Goal: Task Accomplishment & Management: Use online tool/utility

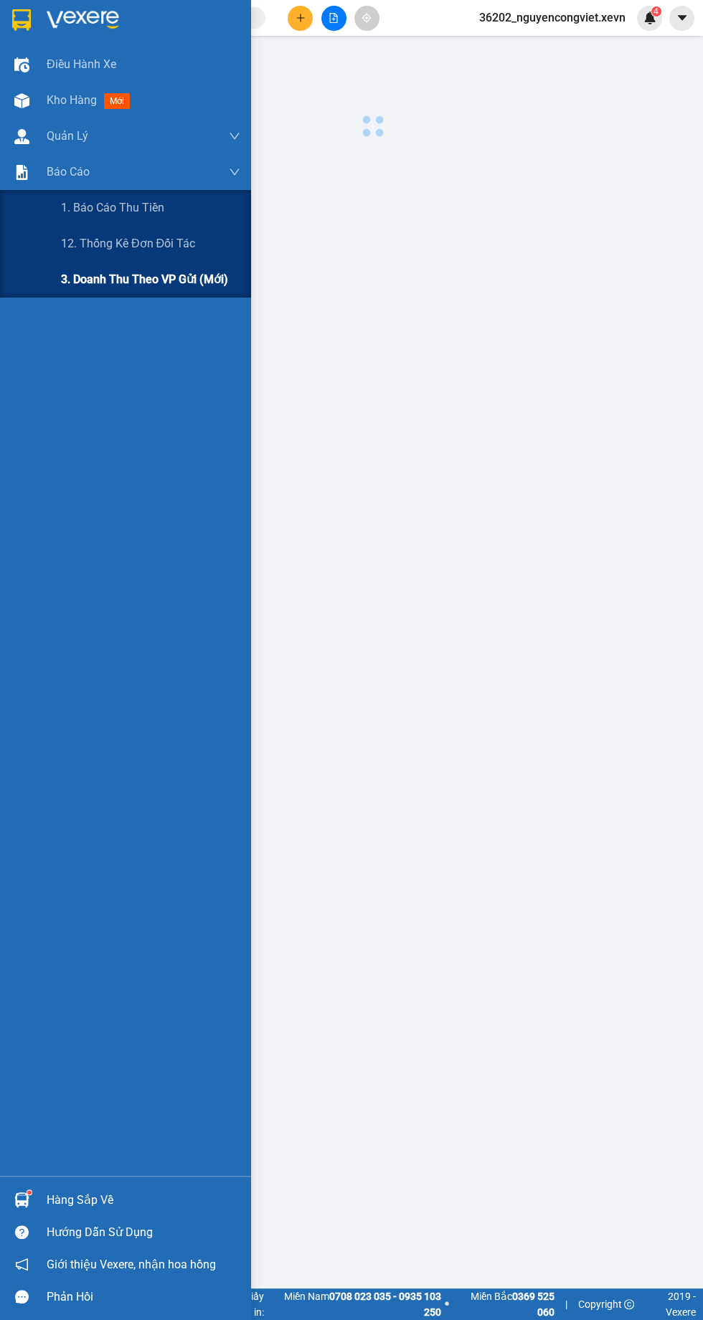
click at [86, 285] on span "3. Doanh Thu theo VP Gửi (mới)" at bounding box center [144, 279] width 167 height 18
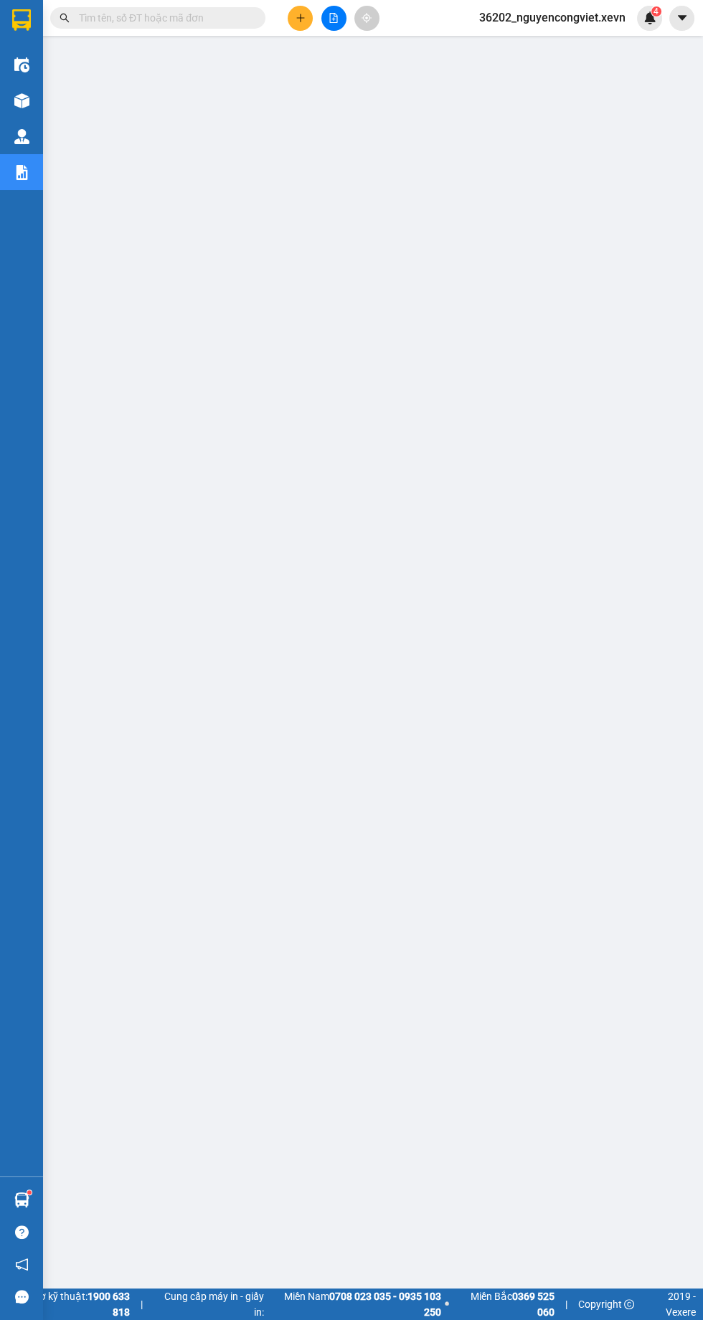
click at [21, 100] on img at bounding box center [21, 100] width 15 height 15
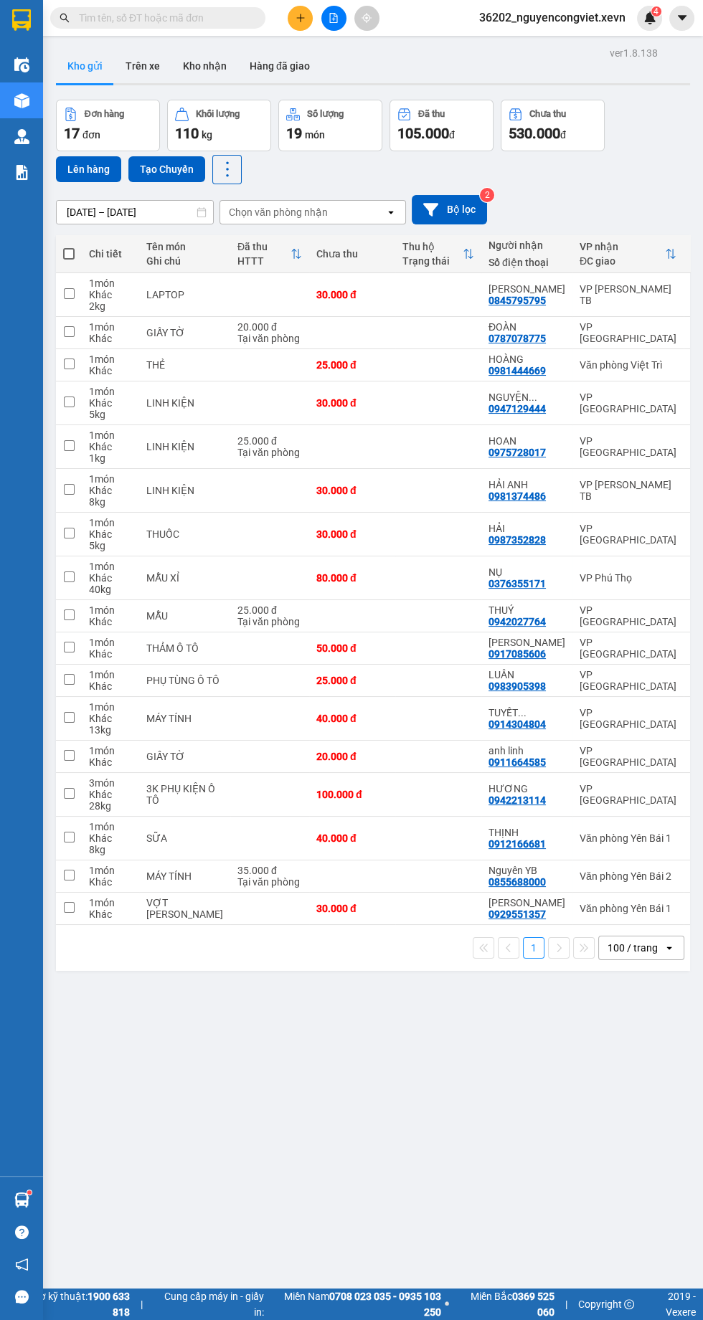
click at [406, 1112] on div "ver 1.8.138 Kho gửi Trên xe Kho nhận Hàng đã giao Đơn hàng 17 đơn Khối lượng 11…" at bounding box center [372, 703] width 645 height 1320
click at [21, 174] on img at bounding box center [21, 172] width 15 height 15
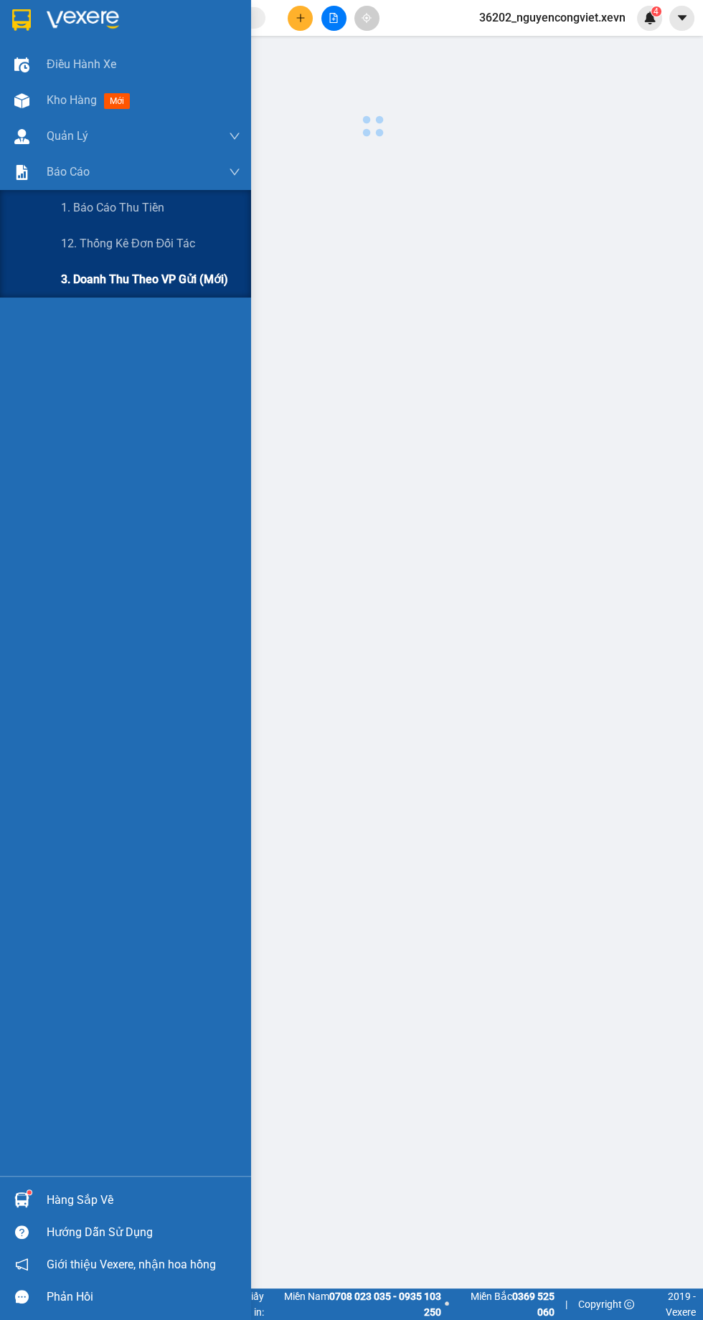
click at [58, 288] on div "3. Doanh Thu theo VP Gửi (mới)" at bounding box center [125, 280] width 251 height 36
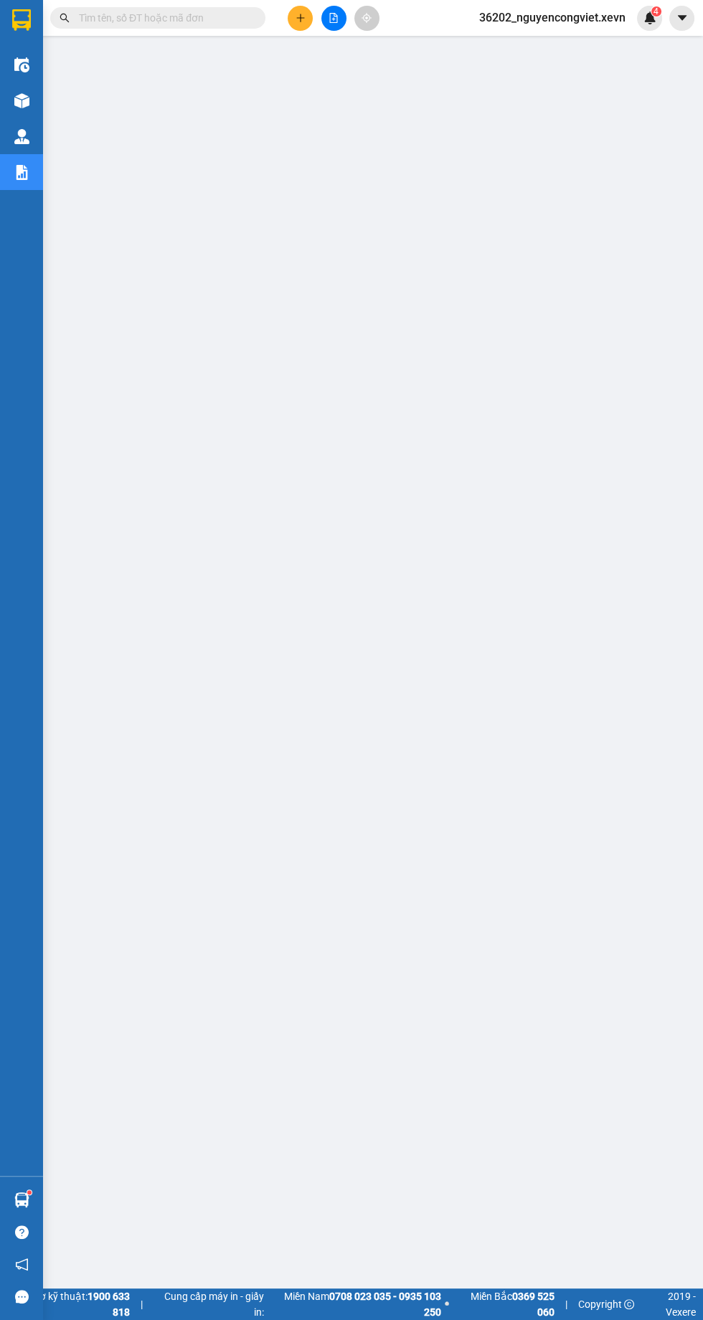
click at [21, 100] on img at bounding box center [21, 100] width 15 height 15
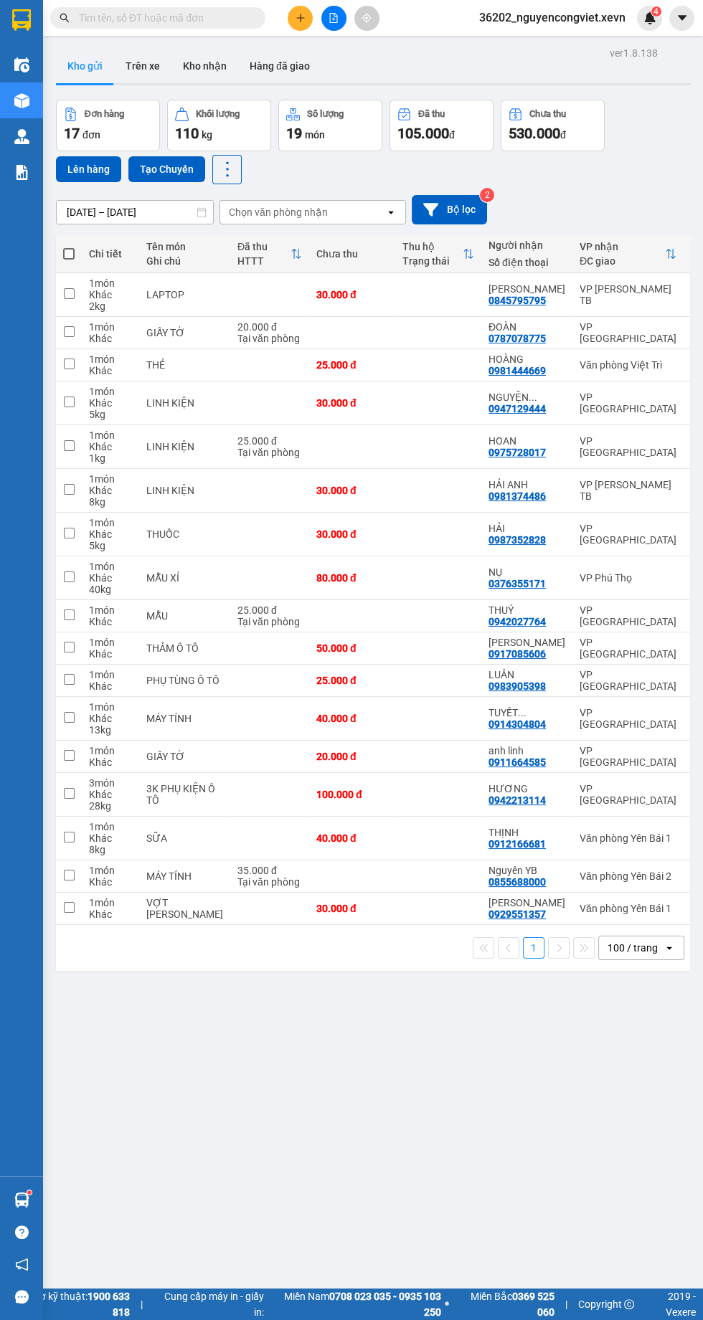
click at [436, 1204] on div "ver 1.8.138 Kho gửi Trên xe Kho nhận Hàng đã giao Đơn hàng 17 đơn Khối lượng 11…" at bounding box center [372, 703] width 645 height 1320
click at [19, 165] on img at bounding box center [21, 172] width 15 height 15
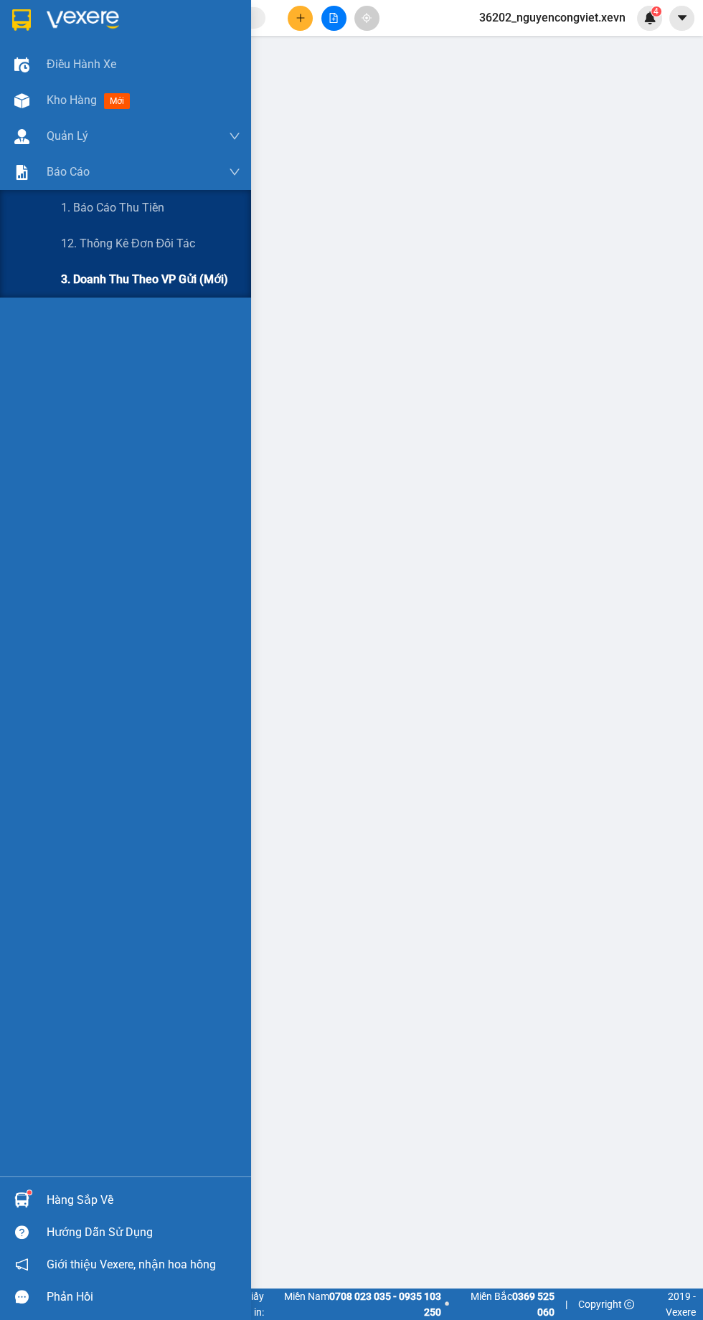
click at [112, 279] on span "3. Doanh Thu theo VP Gửi (mới)" at bounding box center [144, 279] width 167 height 18
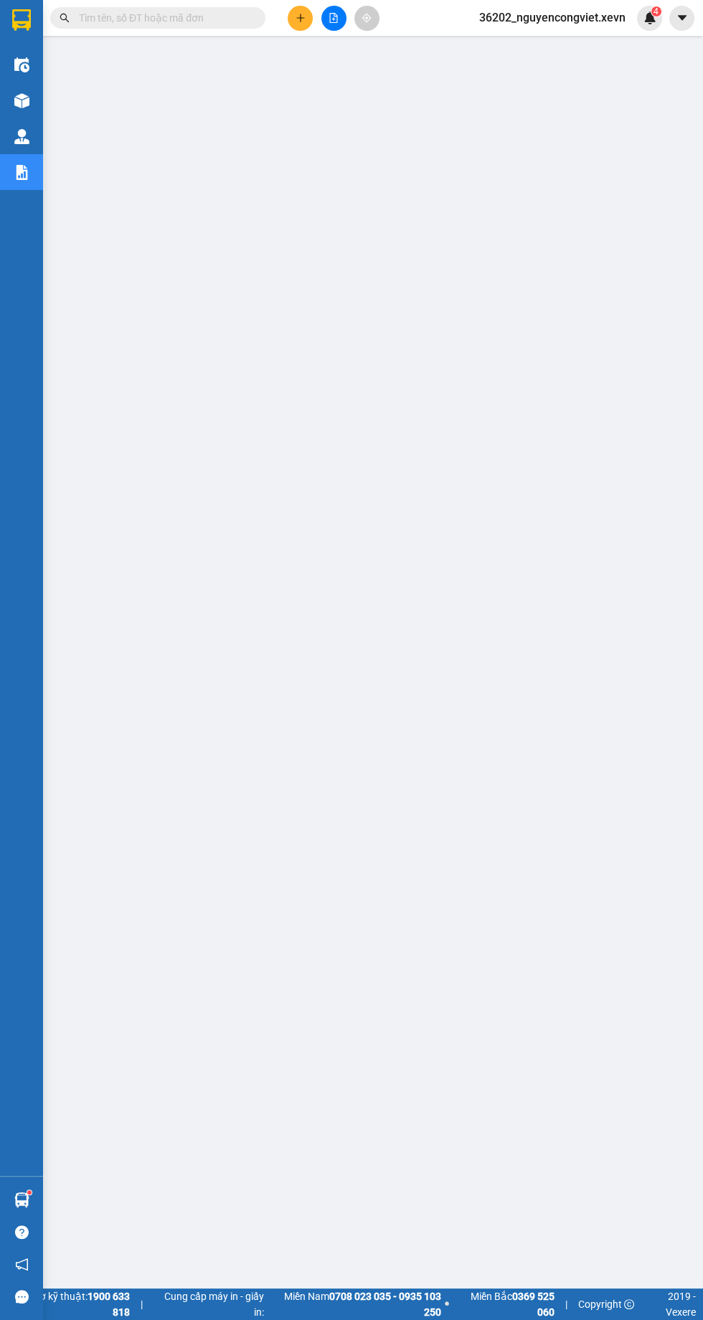
click at [26, 102] on img at bounding box center [21, 100] width 15 height 15
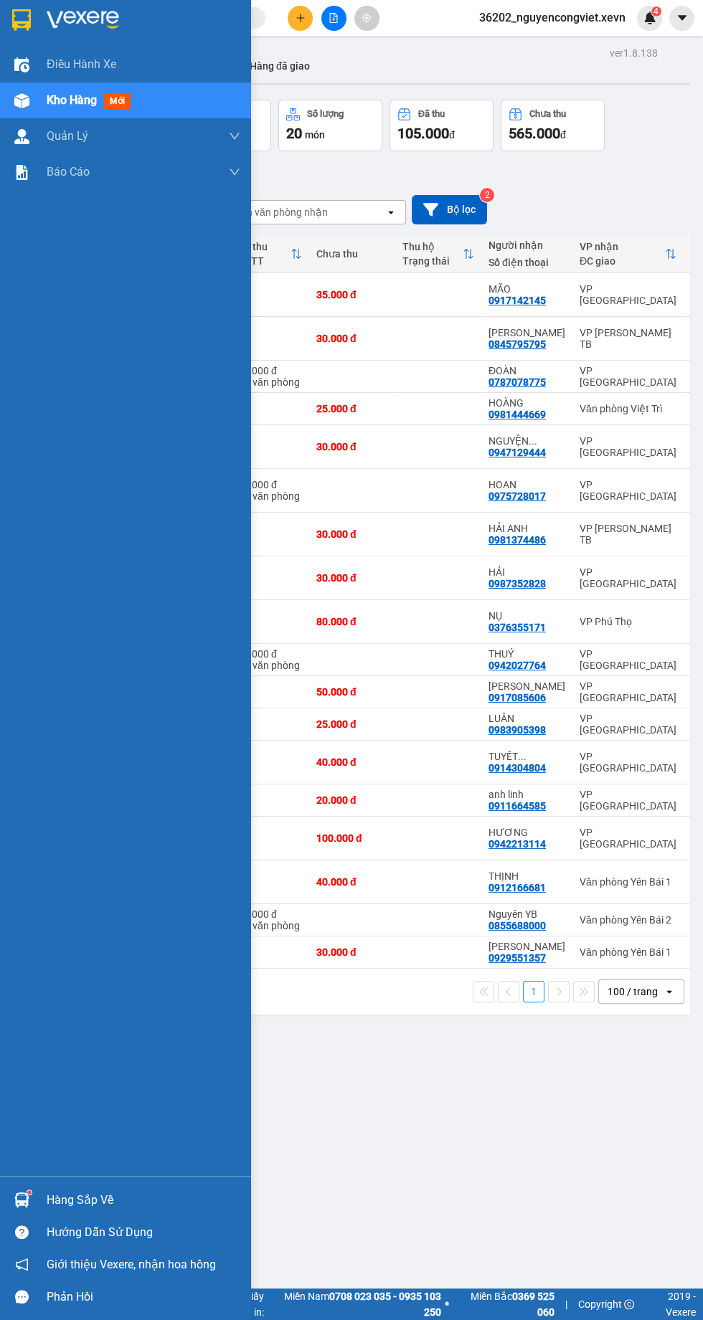
click at [665, 163] on div "Đơn hàng 18 đơn Khối lượng 116 kg Số lượng 20 món Đã thu 105.000 đ Chưa thu 565…" at bounding box center [373, 142] width 634 height 85
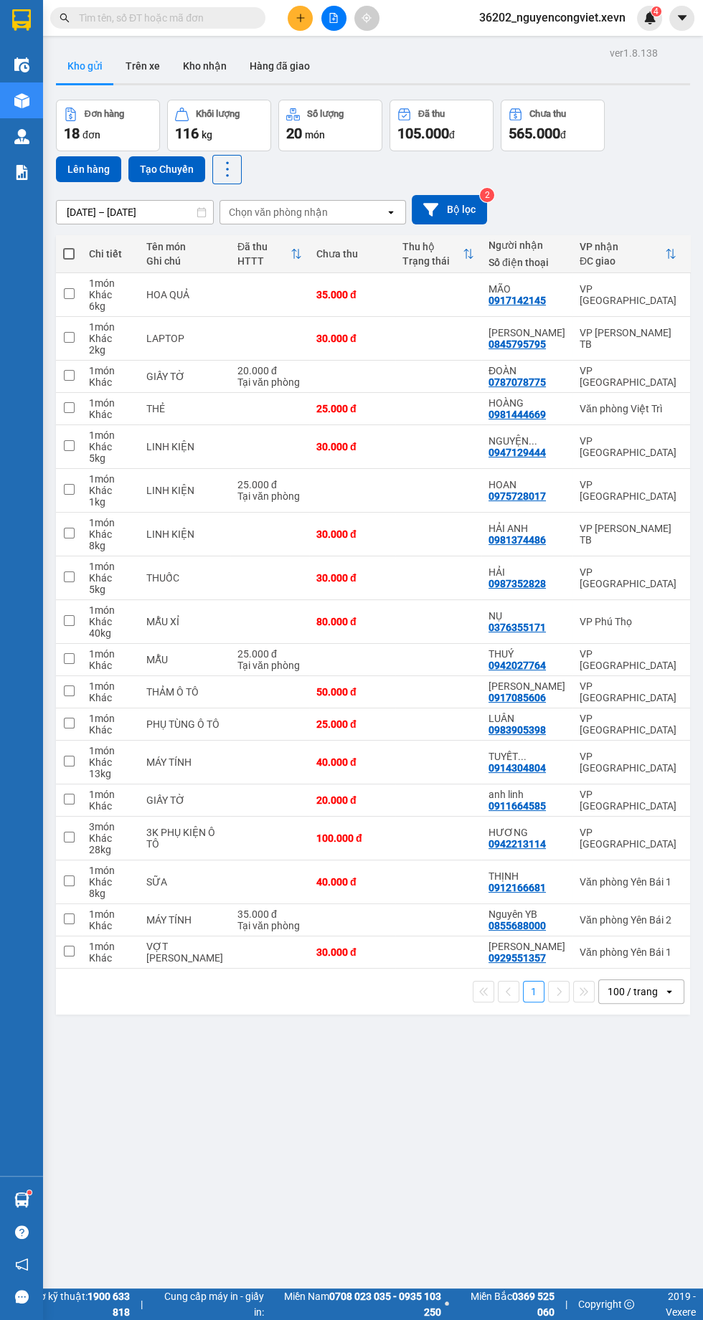
click at [333, 17] on icon "file-add" at bounding box center [334, 18] width 8 height 10
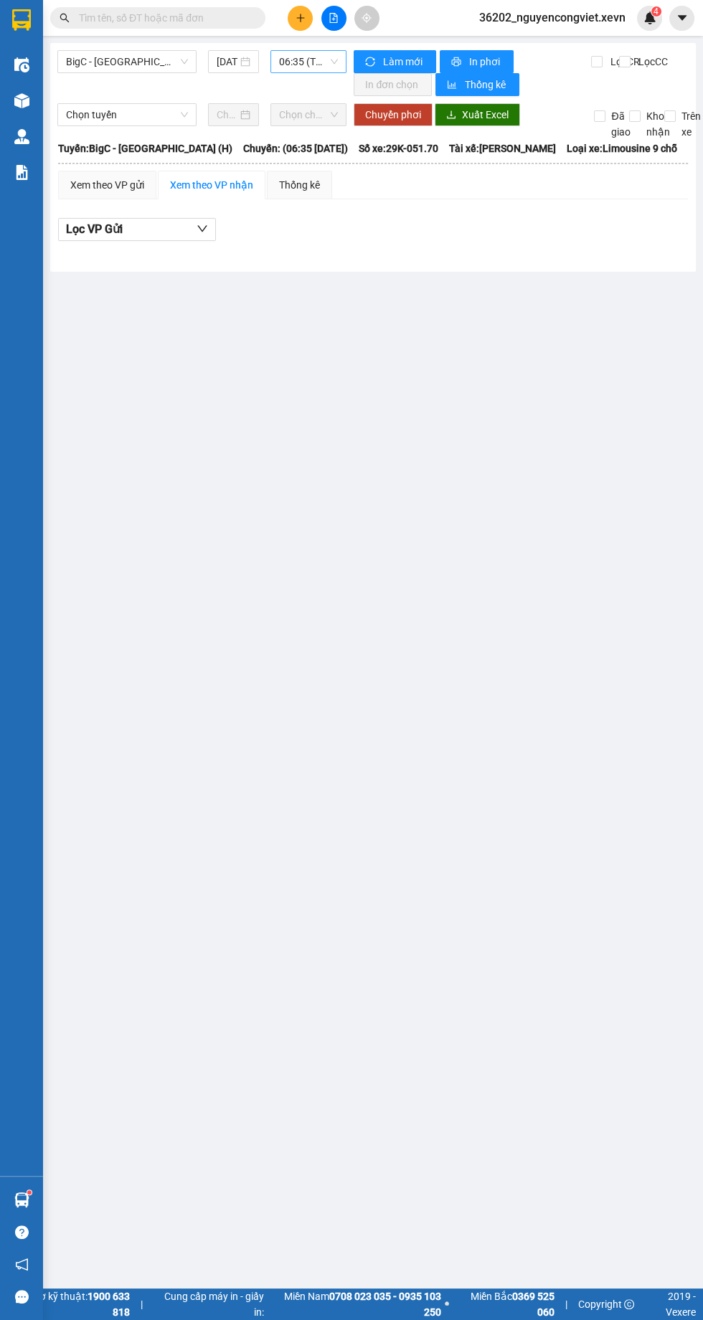
click at [293, 62] on span "06:35 (TC) - 29K-051.70" at bounding box center [308, 62] width 59 height 22
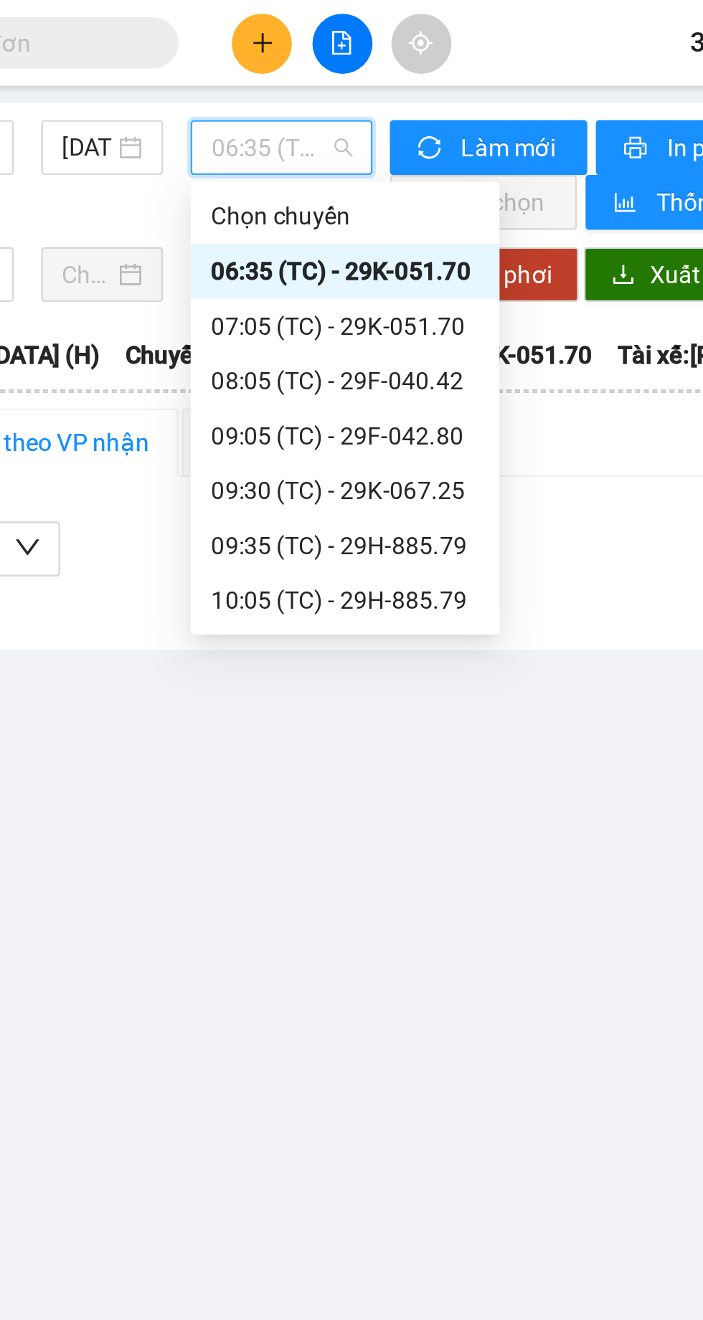
click at [364, 199] on div "09:30 (TC) - 29K-067.25" at bounding box center [335, 205] width 112 height 16
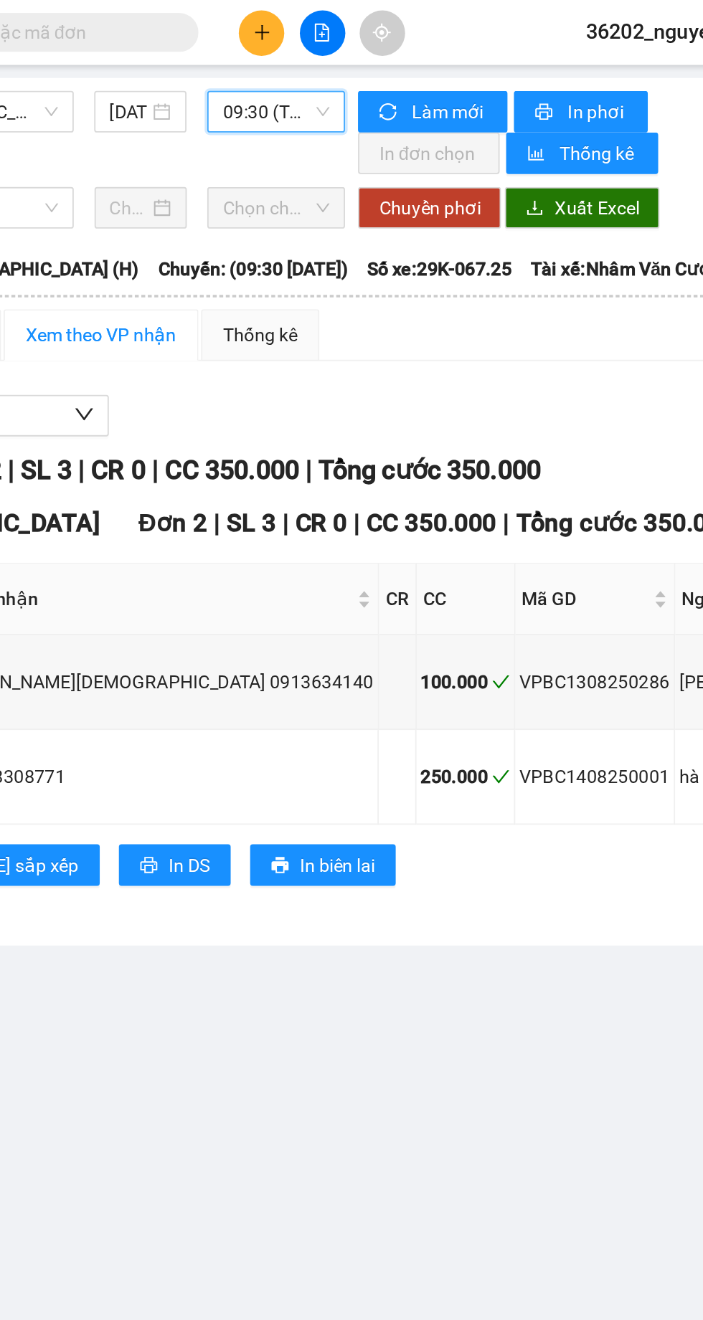
scroll to position [0, 2]
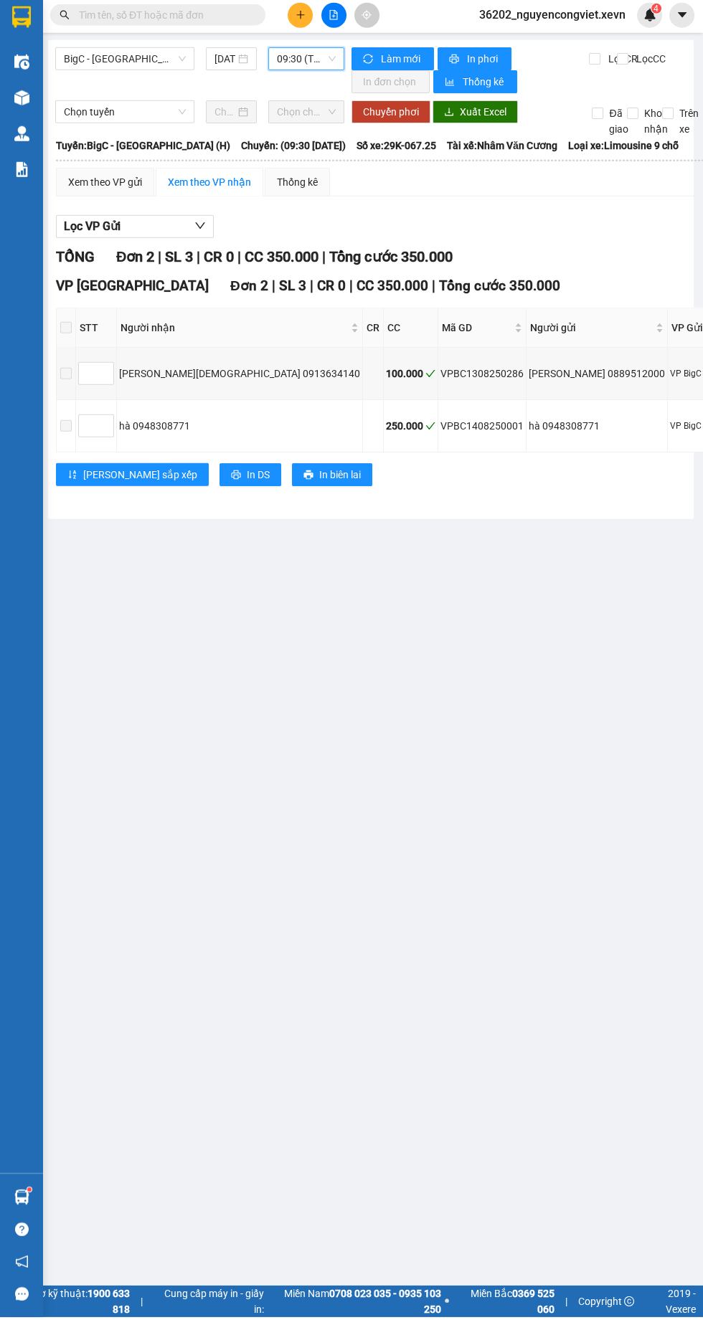
click at [295, 56] on span "09:30 (TC) - 29K-067.25" at bounding box center [306, 62] width 59 height 22
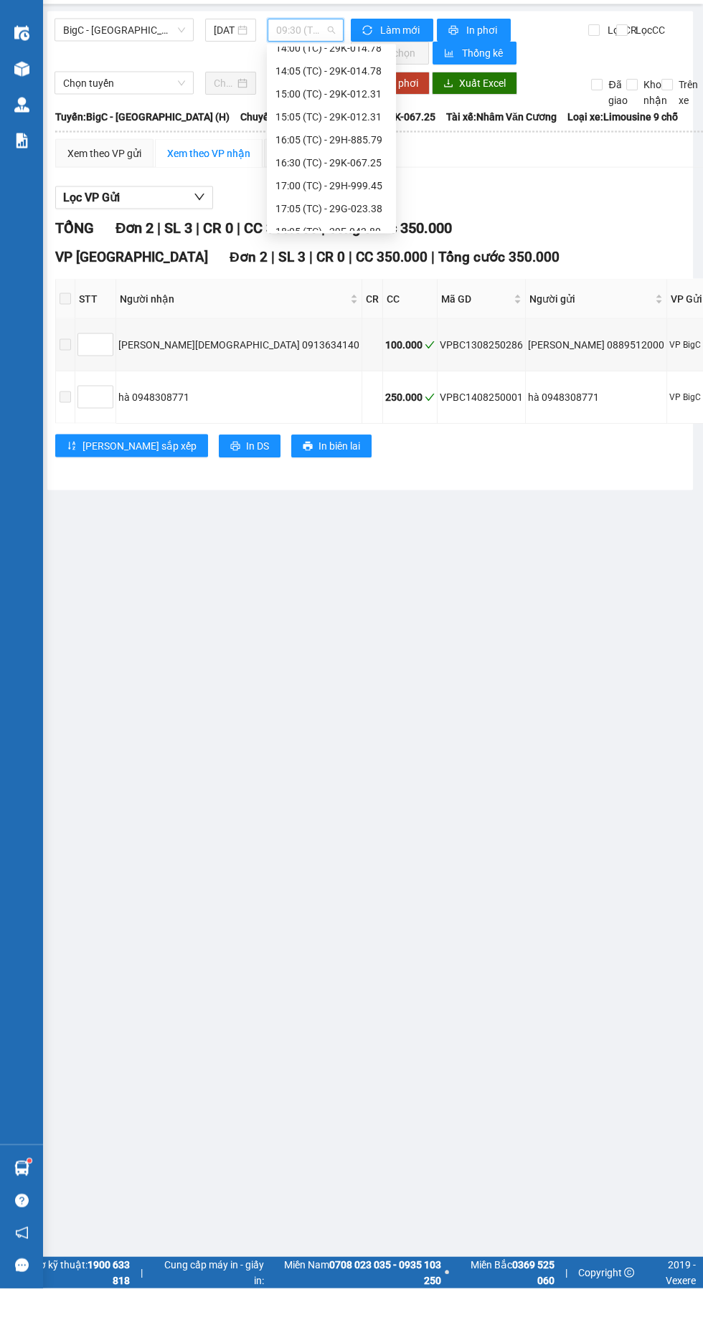
scroll to position [344, 0]
click at [297, 174] on div "16:30 (TC) - 29K-067.25" at bounding box center [331, 182] width 112 height 16
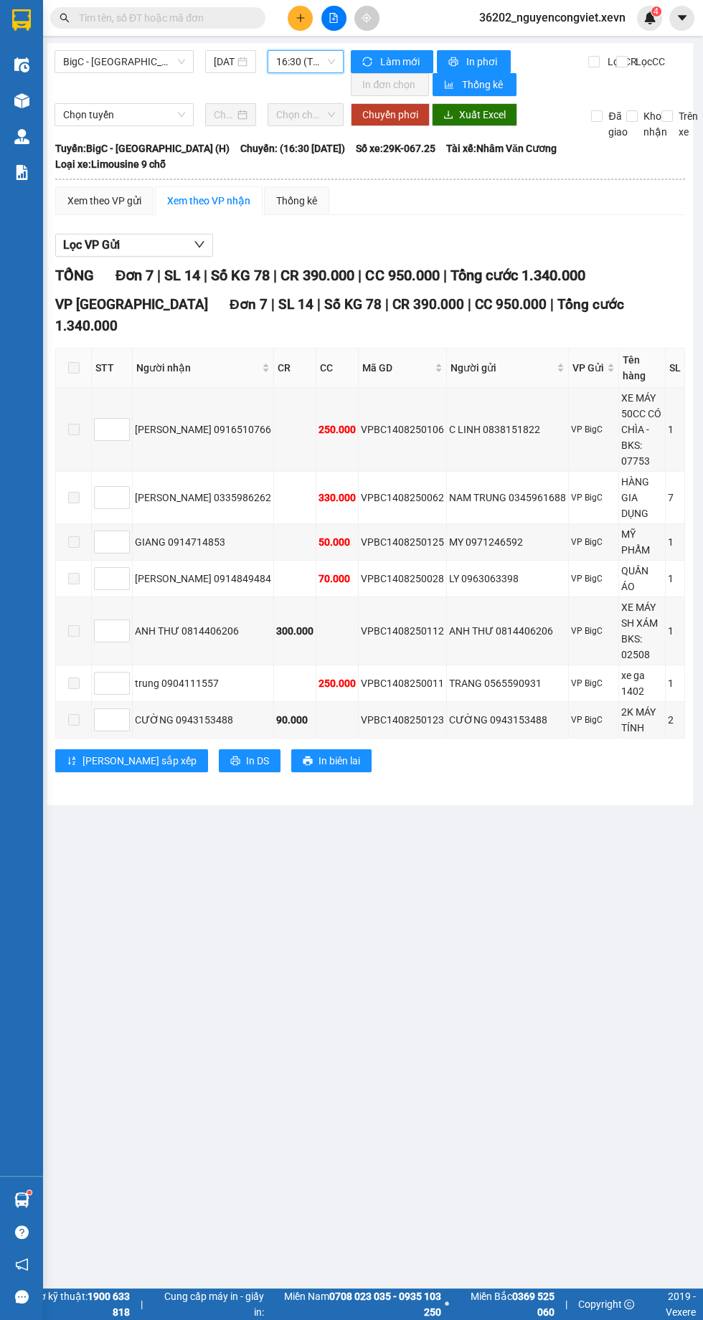
scroll to position [0, 1]
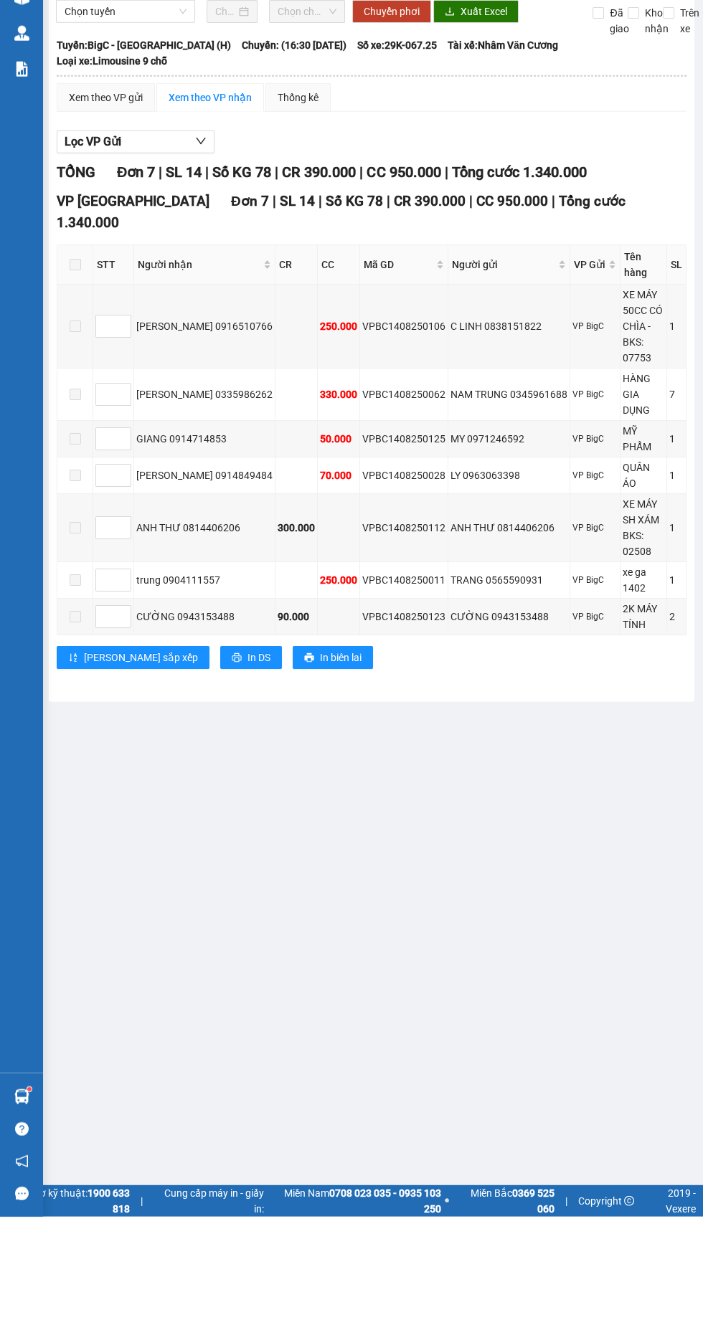
click at [74, 362] on span at bounding box center [75, 367] width 11 height 11
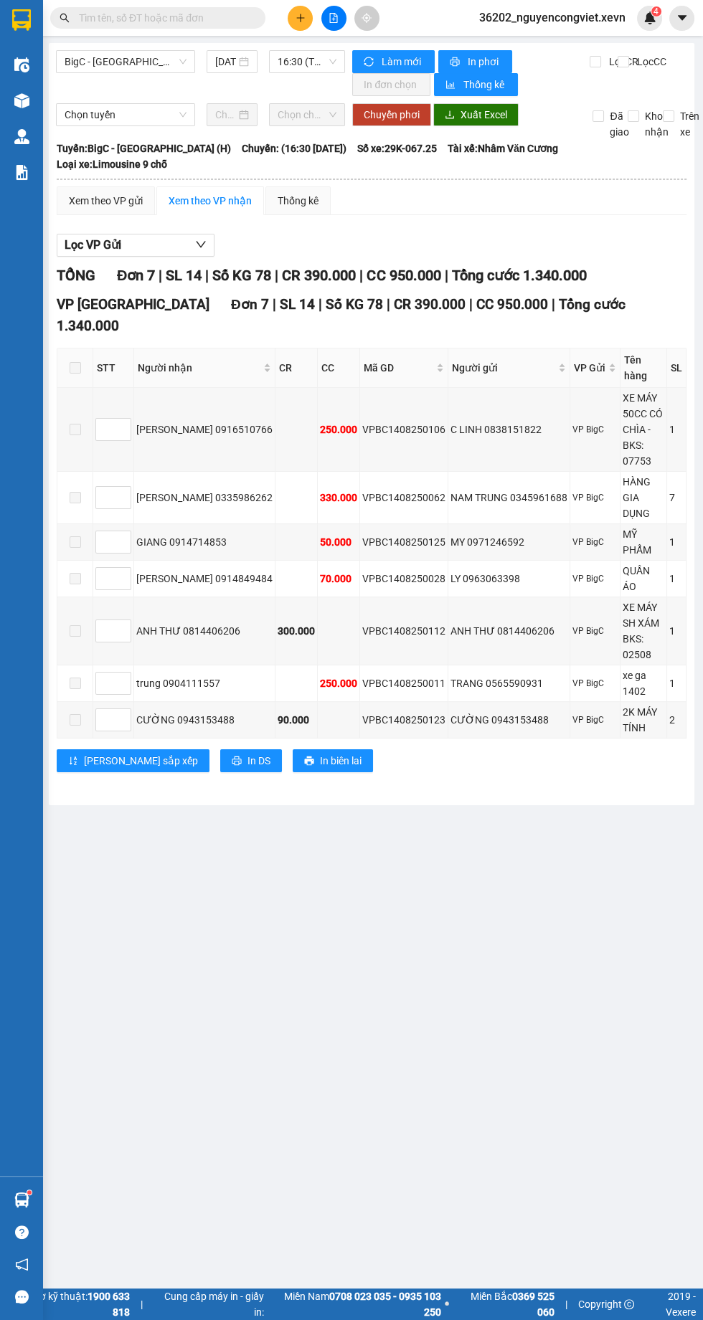
click at [74, 362] on span at bounding box center [75, 367] width 11 height 11
